Goal: Check status

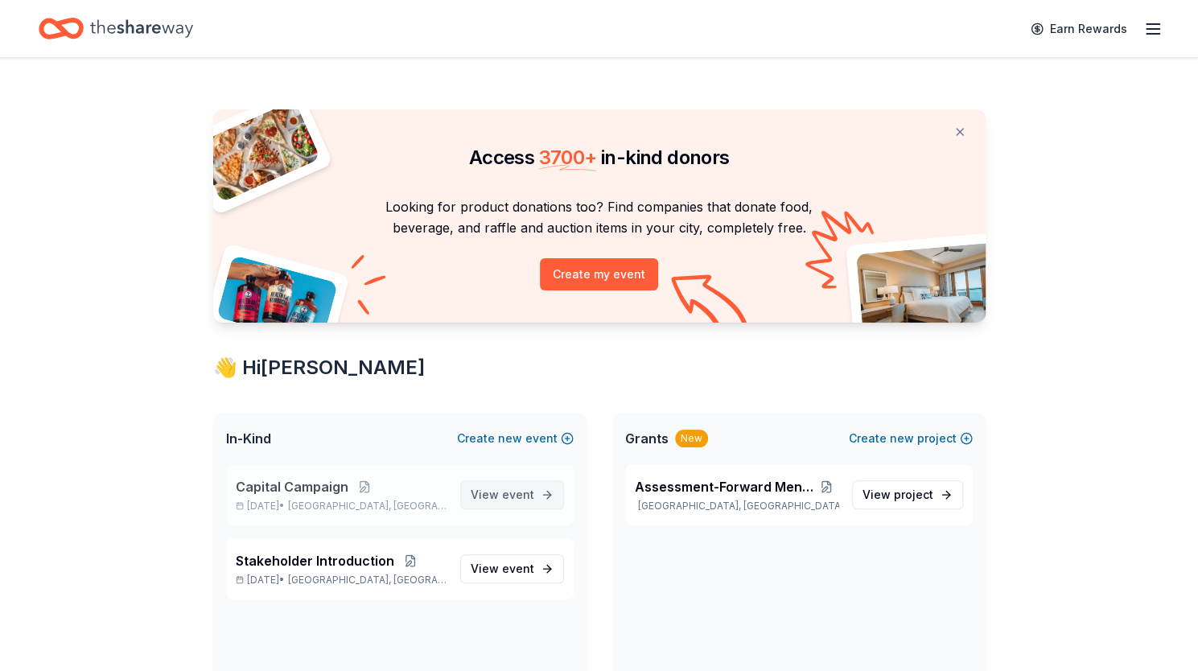
click at [516, 488] on span "event" at bounding box center [518, 495] width 32 height 14
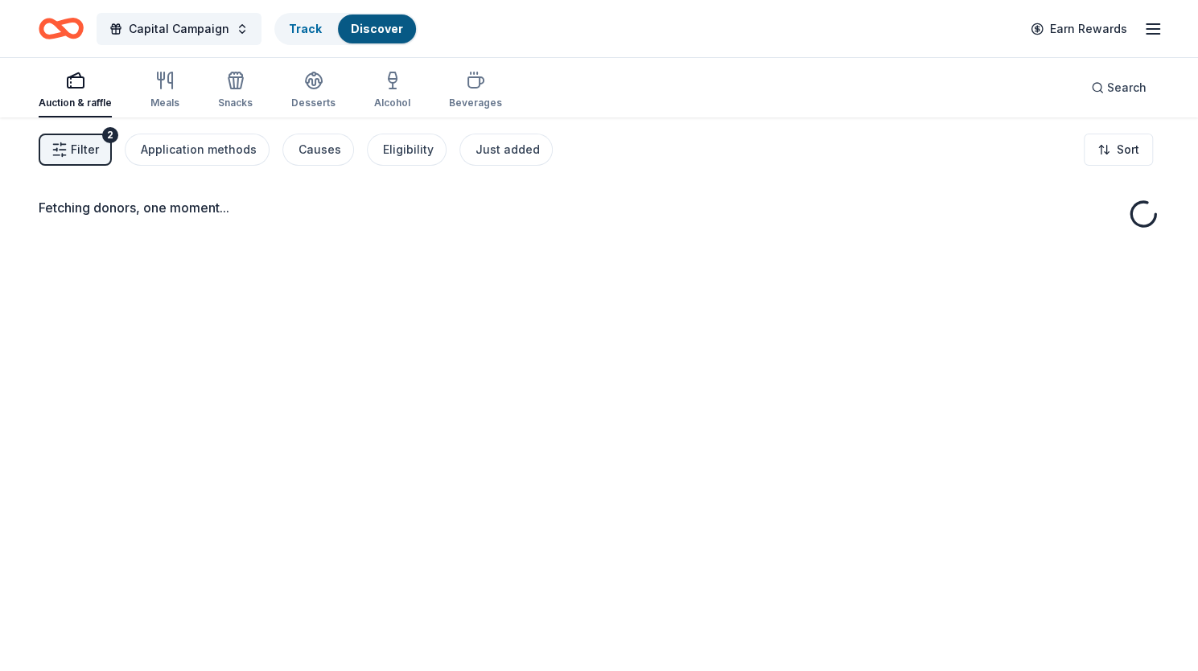
click at [516, 488] on div "Fetching donors, one moment..." at bounding box center [599, 452] width 1198 height 671
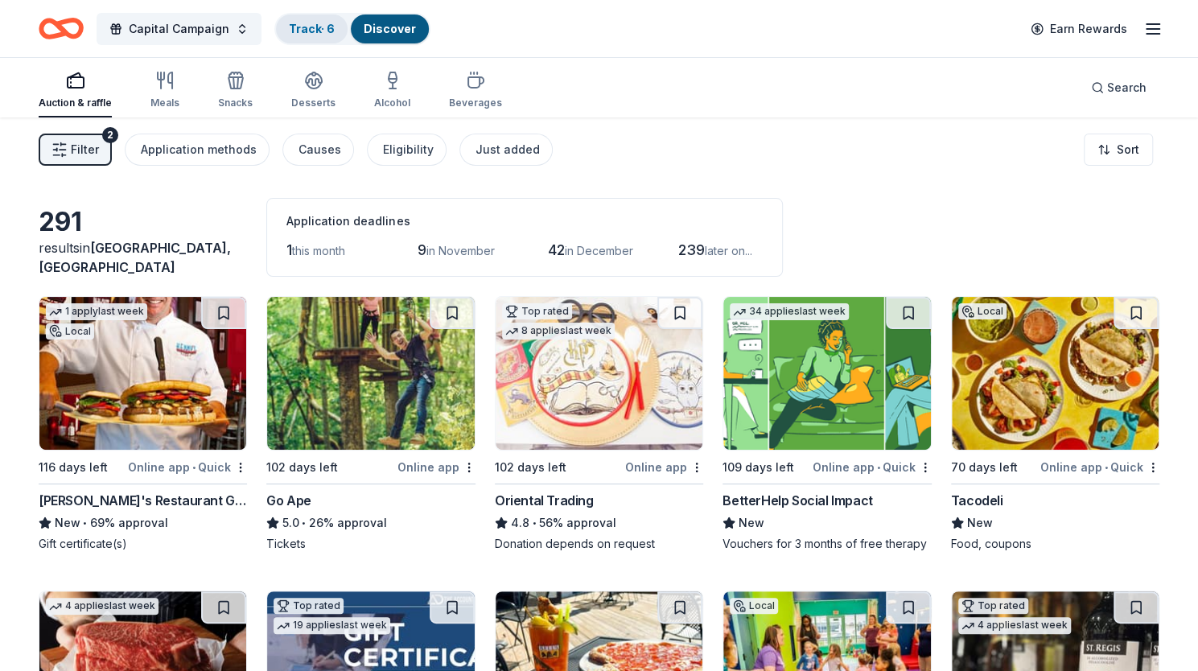
click at [303, 36] on div "Track · 6" at bounding box center [312, 28] width 72 height 29
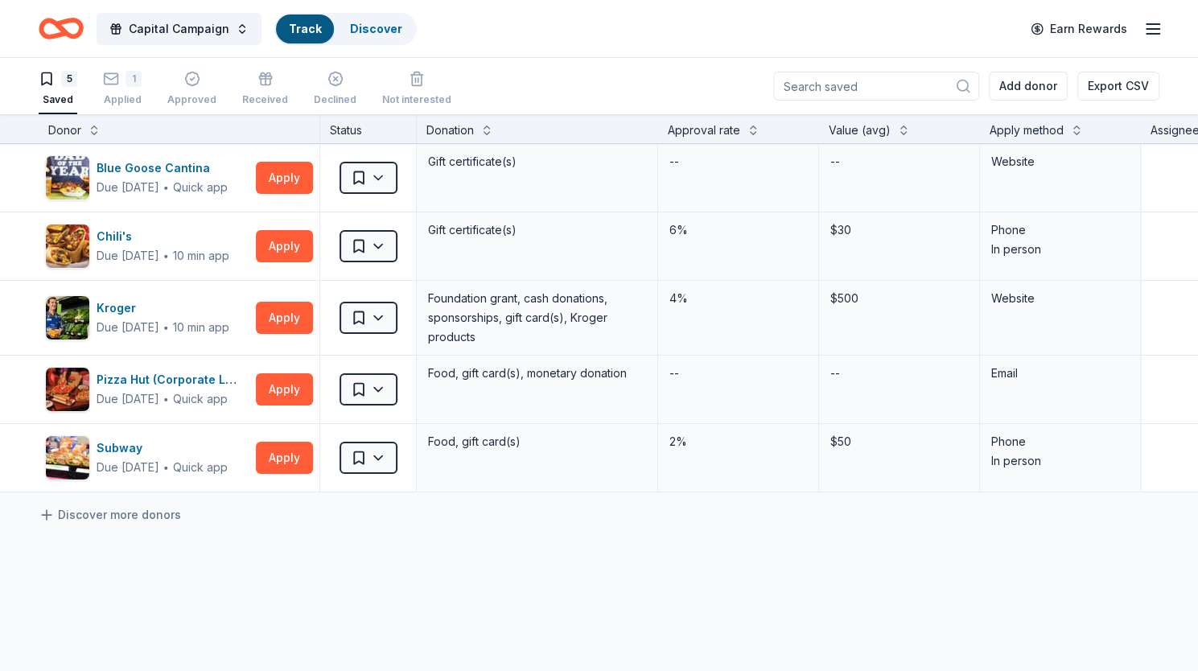
click at [305, 16] on div "Track" at bounding box center [305, 28] width 58 height 29
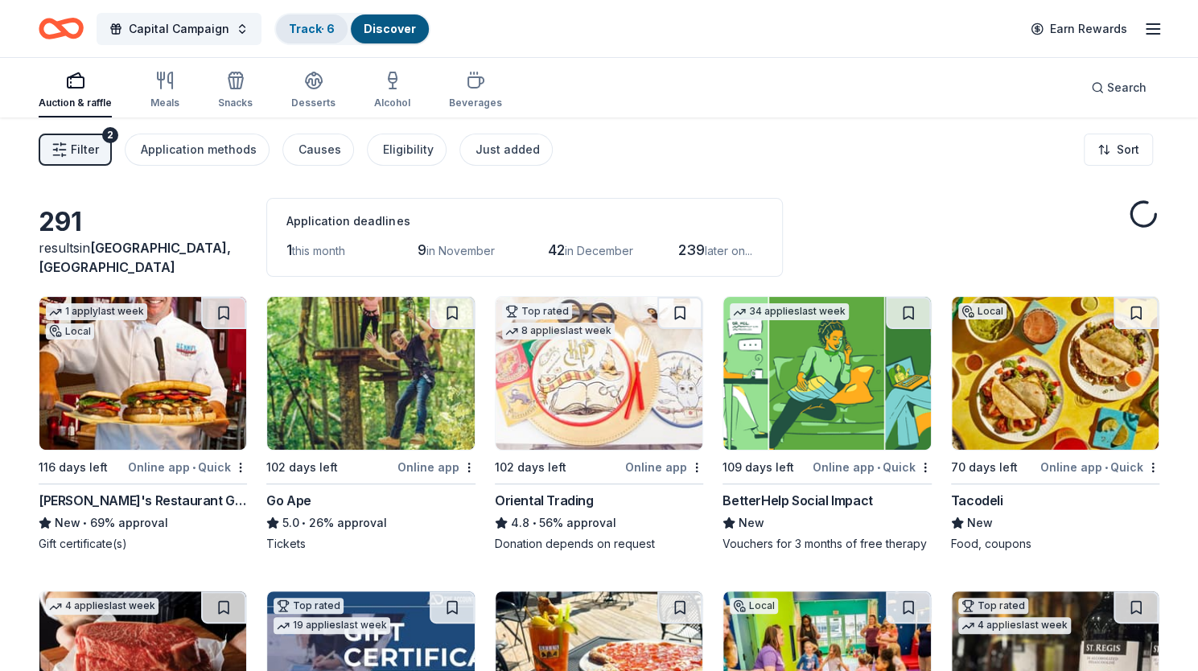
click at [332, 36] on div "Track · 6" at bounding box center [312, 28] width 72 height 29
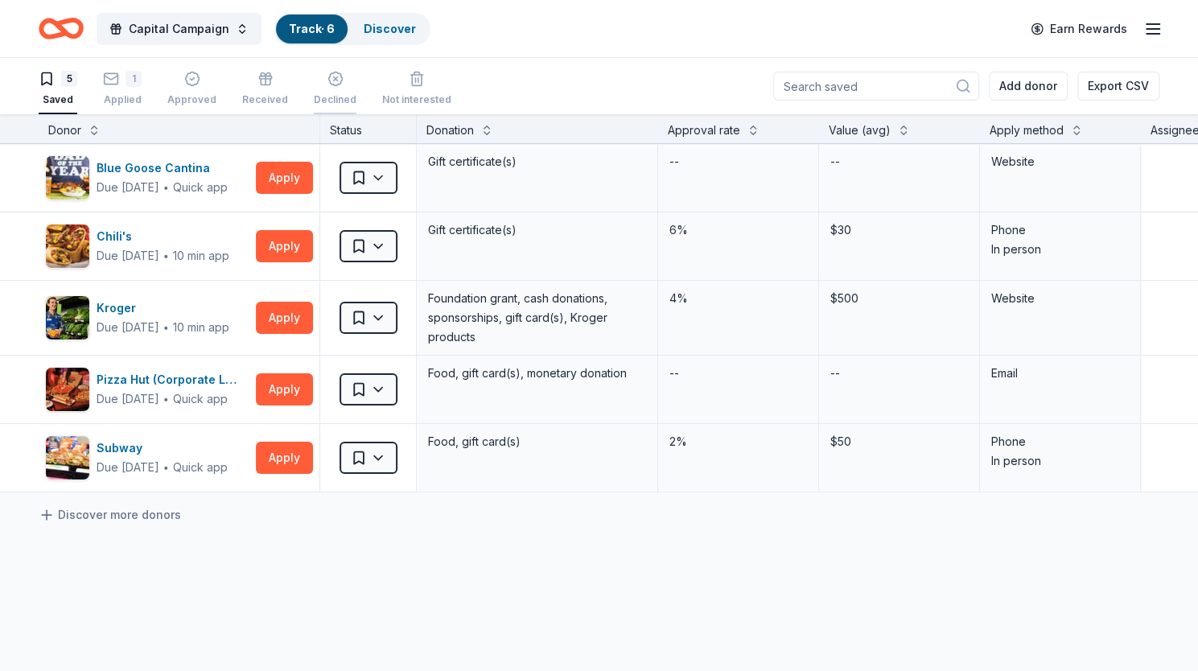
click at [321, 93] on div "Declined" at bounding box center [335, 99] width 43 height 13
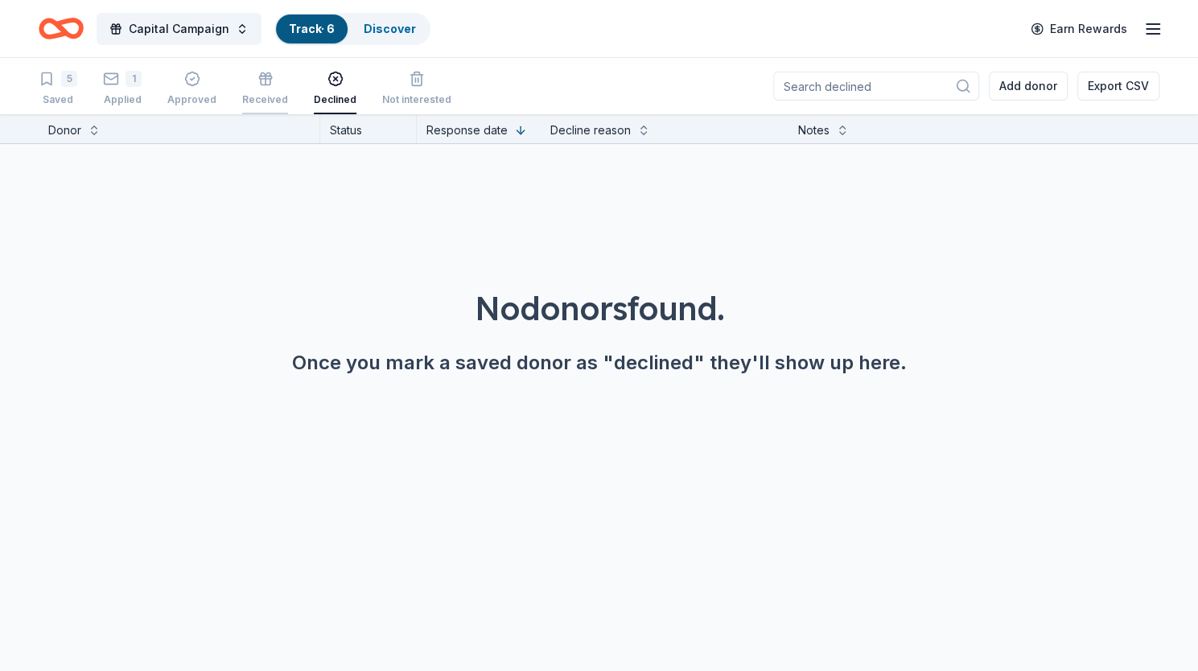
click at [258, 84] on icon "button" at bounding box center [266, 79] width 16 height 16
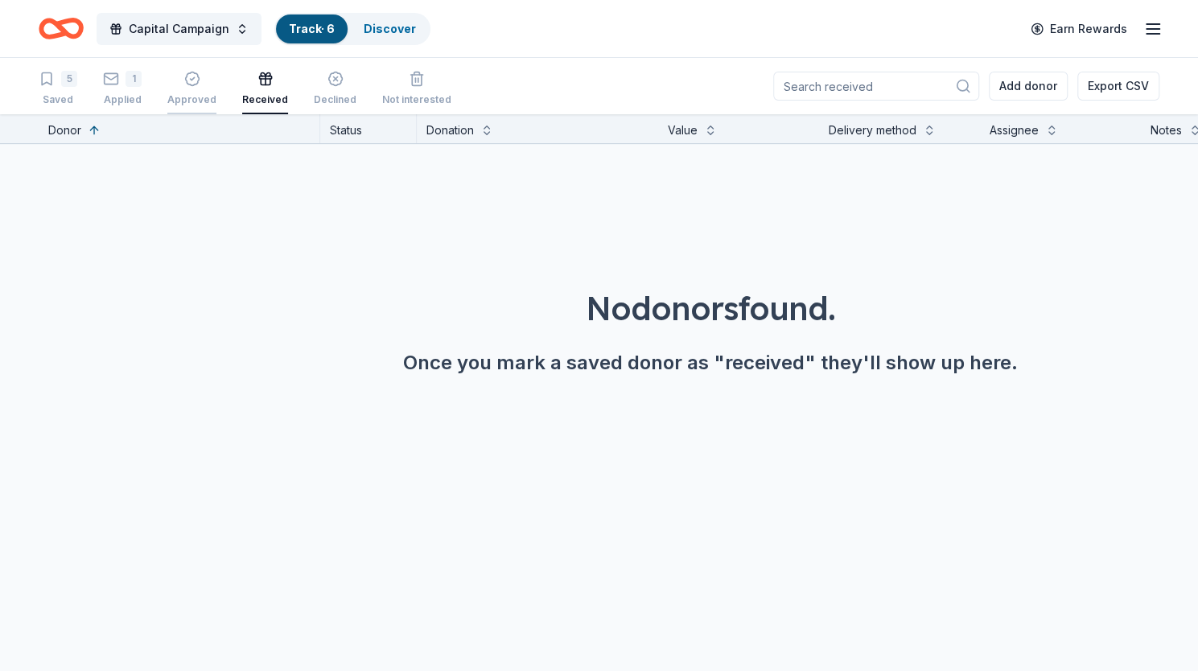
click at [188, 84] on icon "button" at bounding box center [192, 79] width 14 height 14
